Goal: Navigation & Orientation: Find specific page/section

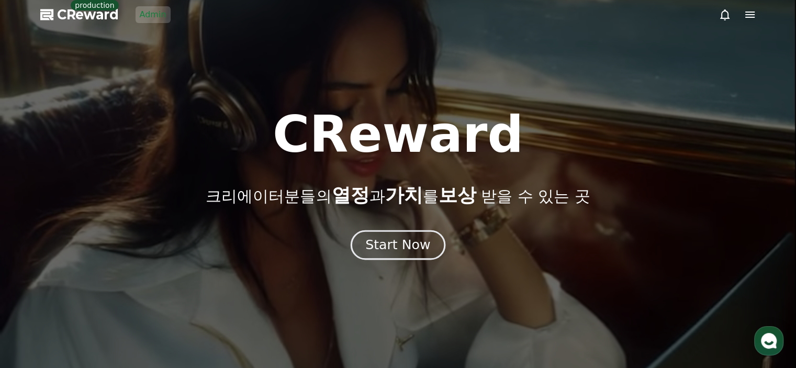
click at [407, 237] on div "Start Now" at bounding box center [397, 245] width 65 height 18
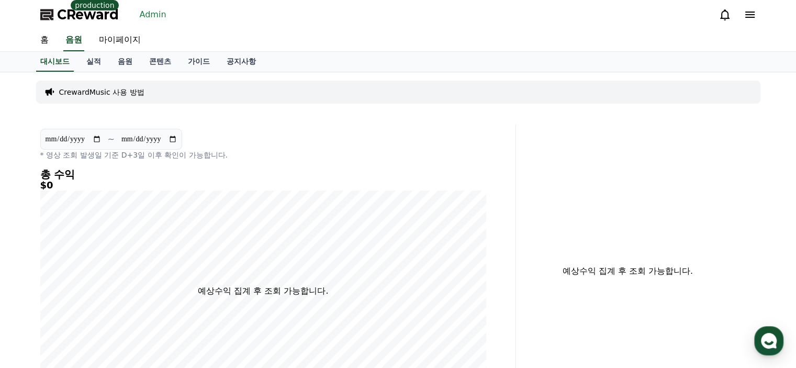
click at [151, 18] on link "Admin" at bounding box center [153, 14] width 35 height 17
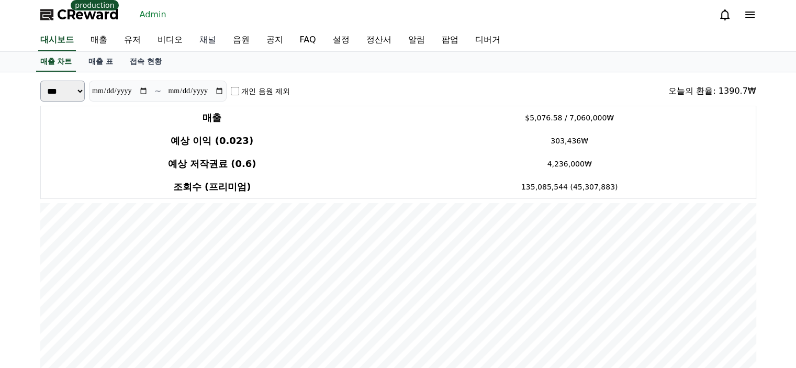
click at [206, 40] on link "채널" at bounding box center [207, 40] width 33 height 22
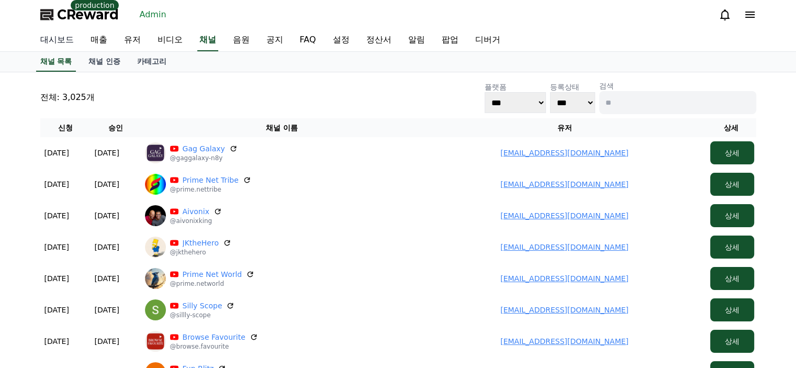
click at [66, 40] on link "대시보드" at bounding box center [57, 40] width 50 height 22
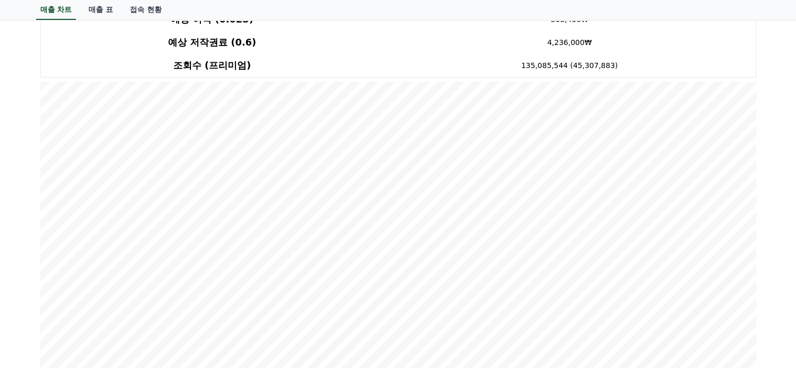
scroll to position [134, 0]
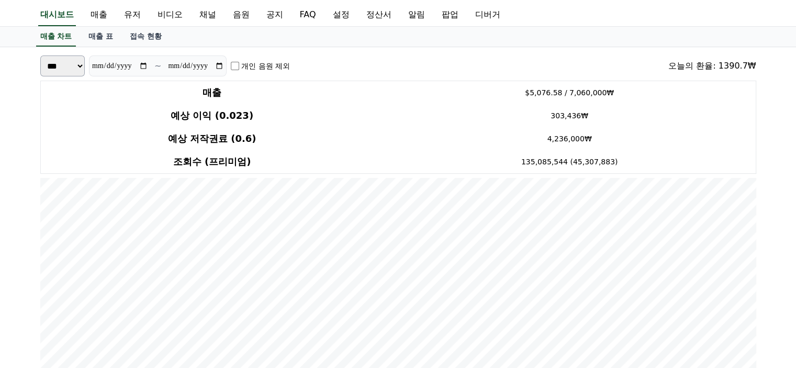
scroll to position [0, 0]
